Goal: Task Accomplishment & Management: Manage account settings

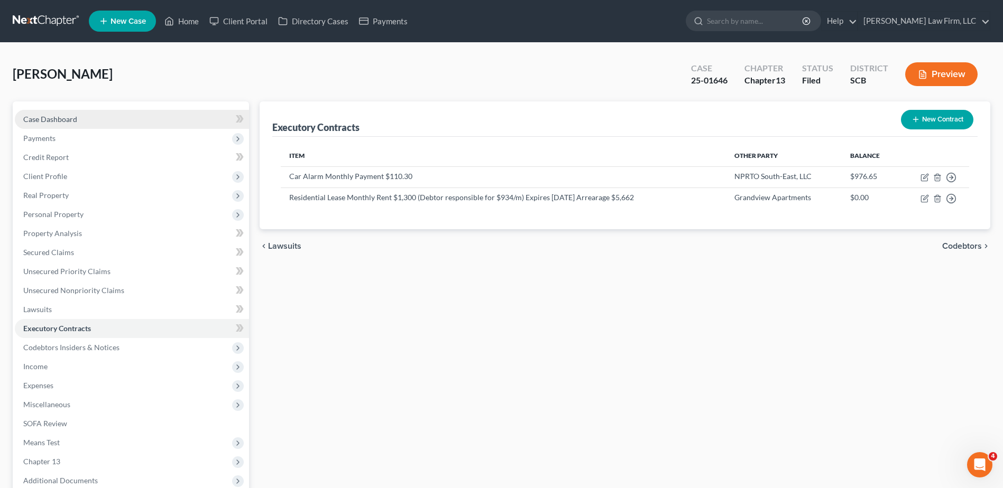
click at [51, 122] on span "Case Dashboard" at bounding box center [50, 119] width 54 height 9
select select "0"
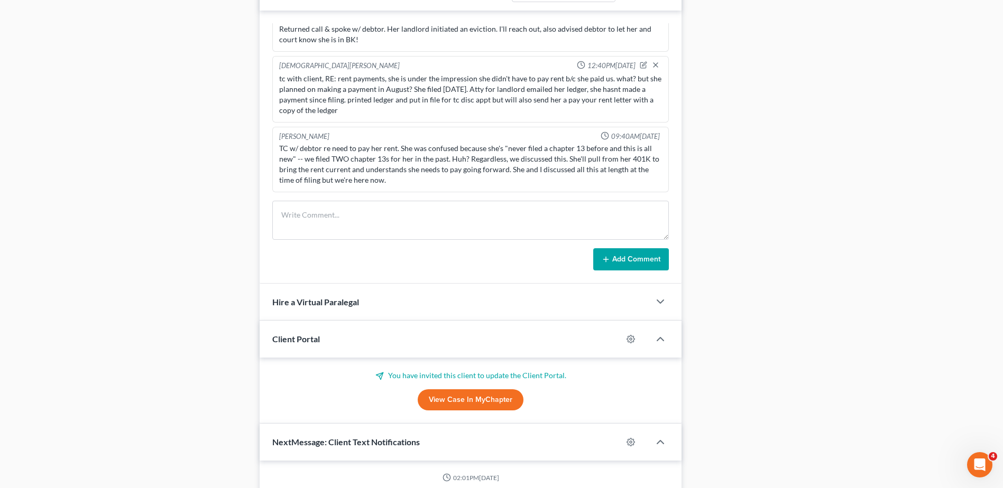
scroll to position [4, 0]
click at [315, 227] on textarea at bounding box center [470, 220] width 396 height 39
click at [331, 216] on textarea "362 filed by" at bounding box center [470, 220] width 396 height 39
paste textarea "[PERSON_NAME] [PERSON_NAME] of [PERSON_NAME][MEDICAL_DATA] & [PERSON_NAME] on b…"
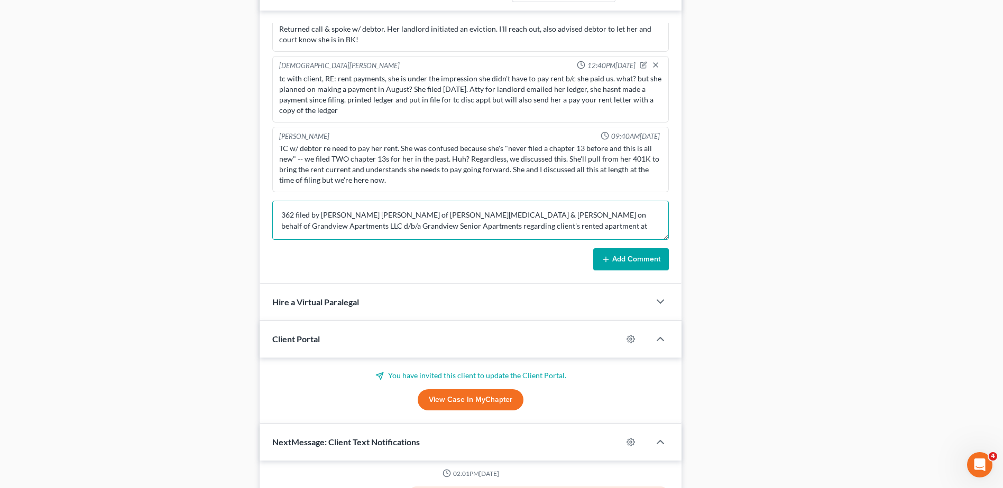
click at [506, 227] on textarea "362 filed by [PERSON_NAME] [PERSON_NAME] of [PERSON_NAME][MEDICAL_DATA] & [PERS…" at bounding box center [470, 220] width 396 height 39
paste textarea "[STREET_ADDRESS][PERSON_NAME][US_STATE]"
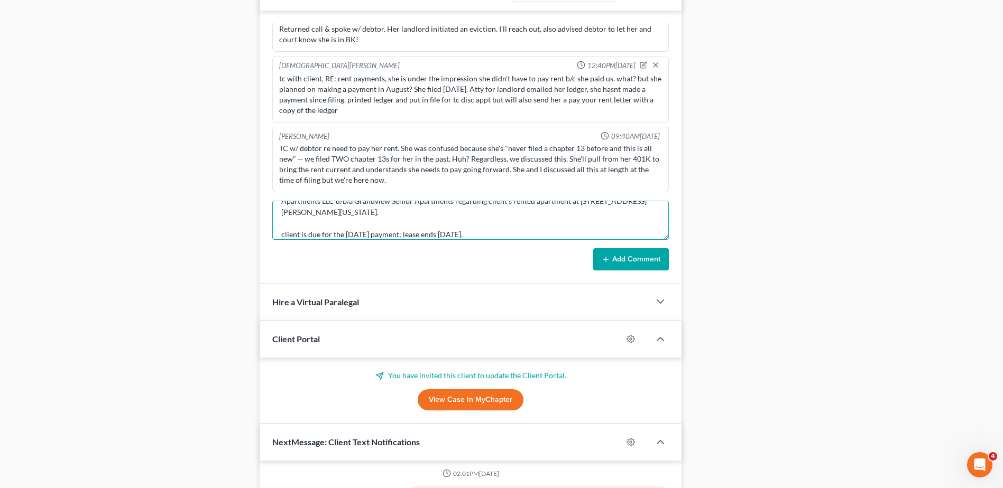
scroll to position [47, 0]
click at [514, 218] on textarea "362 filed by [PERSON_NAME] [PERSON_NAME] of [PERSON_NAME] & [PERSON_NAME] on be…" at bounding box center [470, 220] width 396 height 39
type textarea "362 filed by [PERSON_NAME] [PERSON_NAME] of [PERSON_NAME][MEDICAL_DATA] & [PERS…"
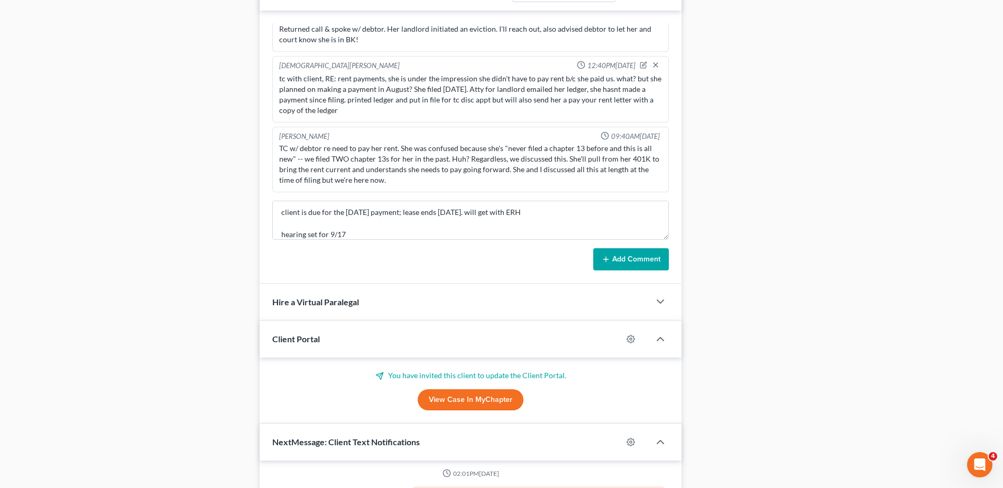
click at [634, 262] on button "Add Comment" at bounding box center [631, 259] width 76 height 22
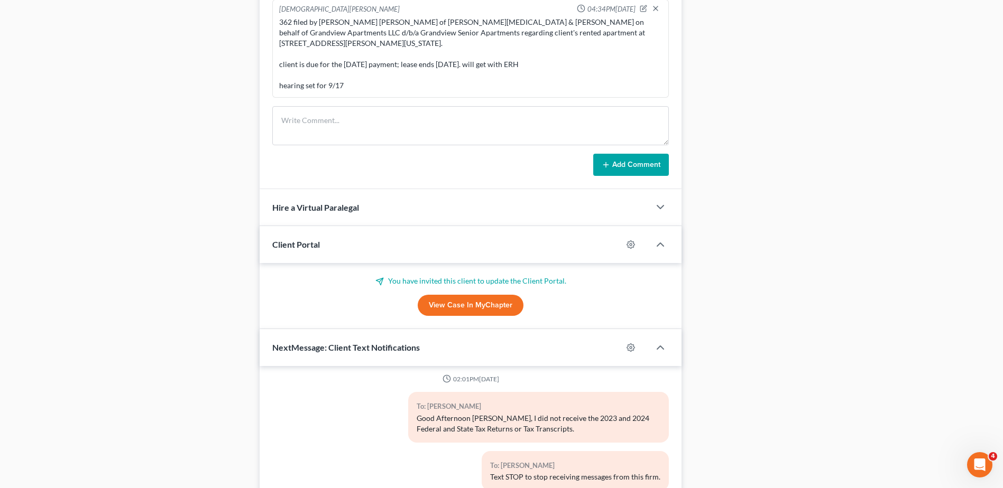
scroll to position [581, 0]
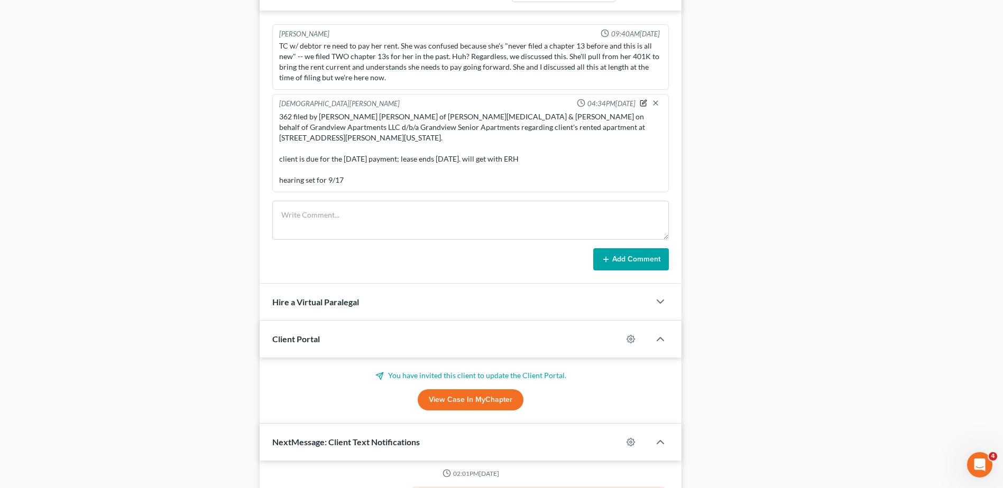
click at [640, 101] on icon "button" at bounding box center [643, 102] width 7 height 7
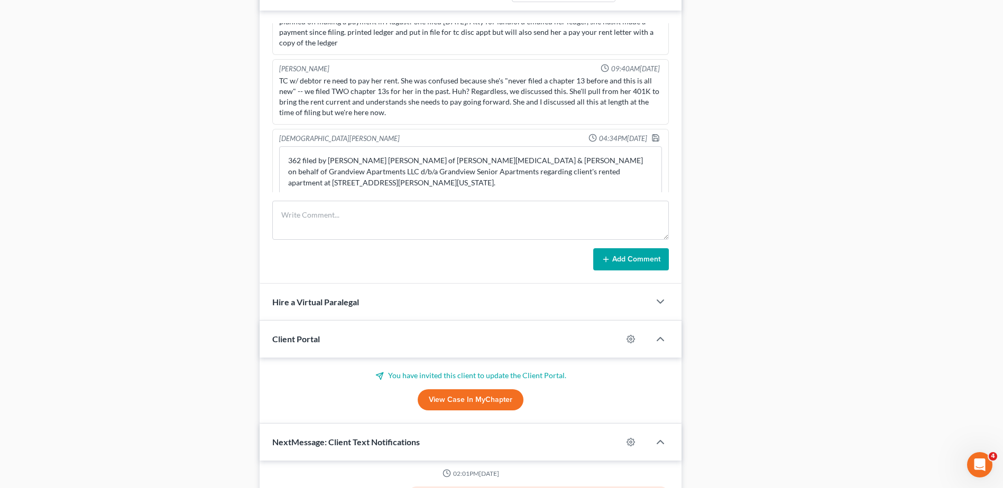
scroll to position [0, 0]
drag, startPoint x: 649, startPoint y: 183, endPoint x: 592, endPoint y: 206, distance: 61.4
click at [637, 239] on div "[PERSON_NAME] 09:59AM[DATE] [DATE] 2nd appt rs to [DATE] rs to [DATE]-showed wi…" at bounding box center [471, 147] width 422 height 273
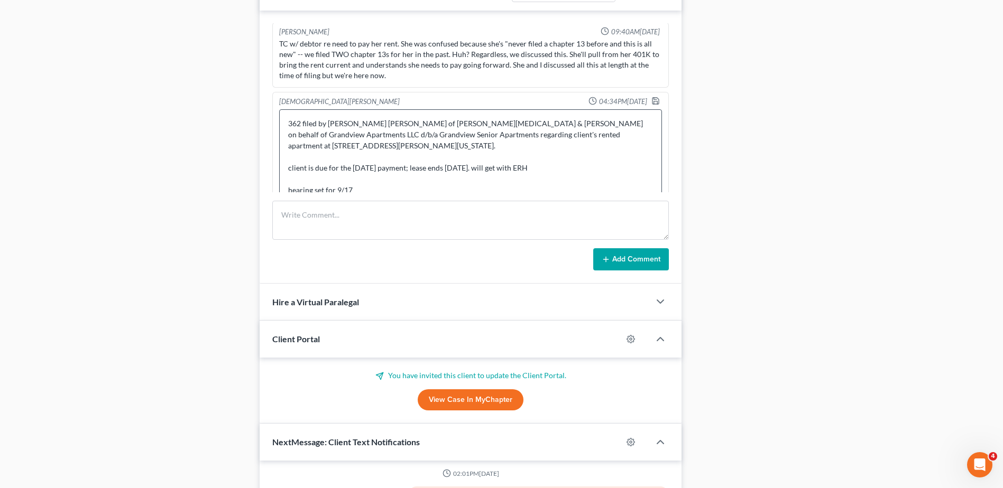
scroll to position [364, 0]
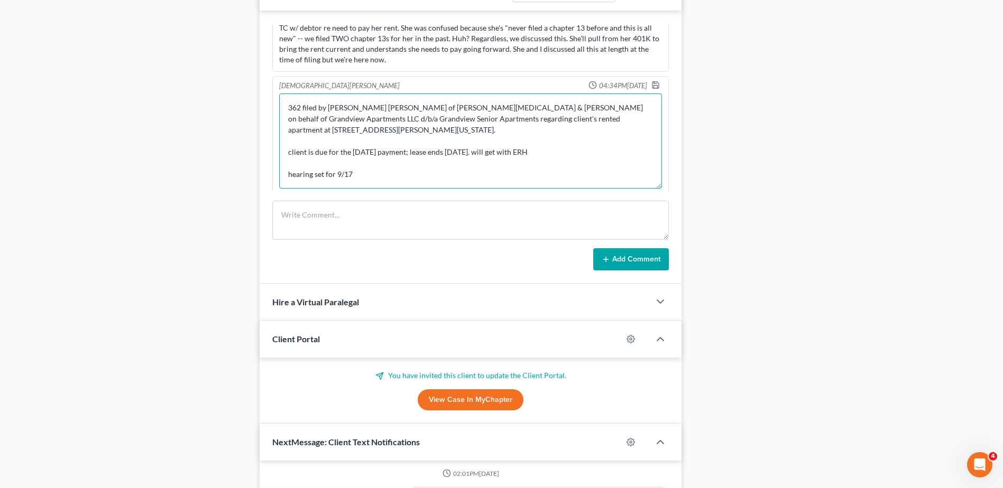
drag, startPoint x: 546, startPoint y: 152, endPoint x: 485, endPoint y: 154, distance: 61.4
click at [484, 154] on textarea "362 filed by [PERSON_NAME] [PERSON_NAME] of [PERSON_NAME][MEDICAL_DATA] & [PERS…" at bounding box center [470, 141] width 383 height 95
type textarea "362 filed by [PERSON_NAME] [PERSON_NAME] of [PERSON_NAME] & [PERSON_NAME] on be…"
drag, startPoint x: 654, startPoint y: 83, endPoint x: 648, endPoint y: 85, distance: 6.5
click at [651, 85] on div at bounding box center [657, 86] width 13 height 11
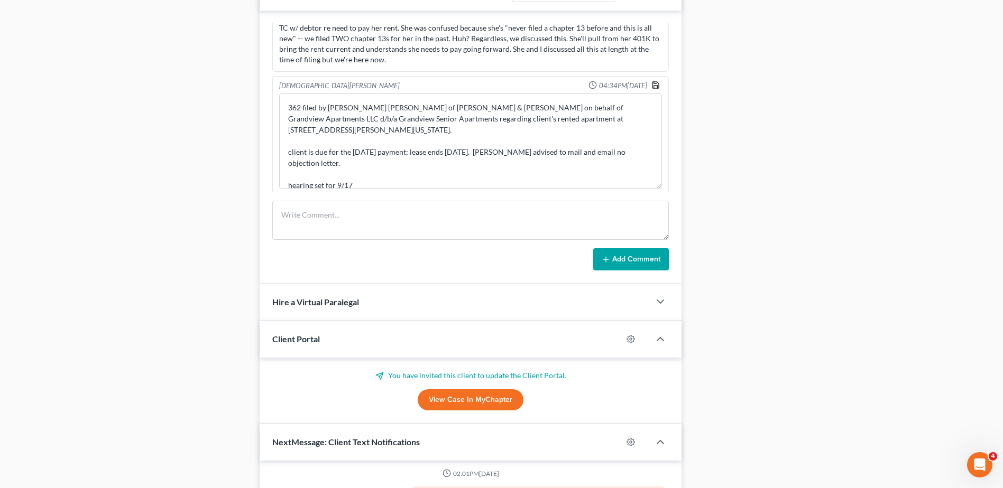
click at [651, 85] on icon "button" at bounding box center [655, 85] width 8 height 8
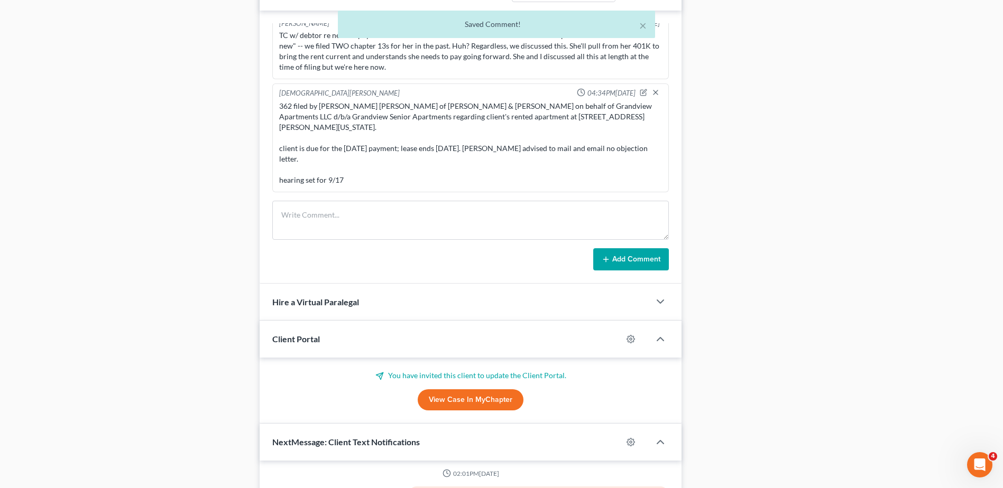
scroll to position [346, 0]
